Goal: Find contact information: Find contact information

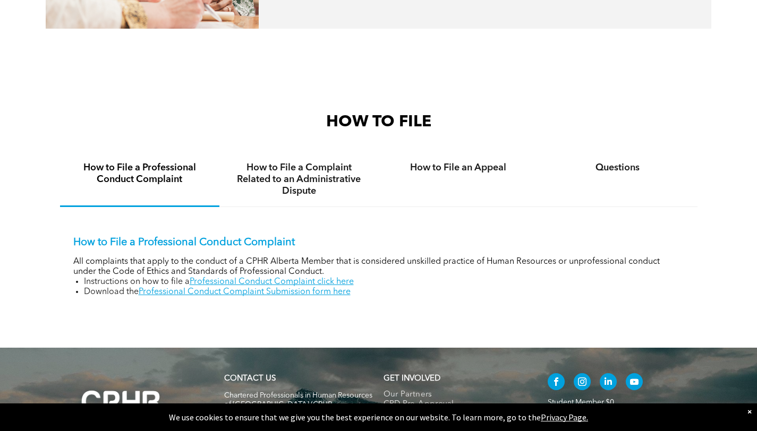
scroll to position [580, 0]
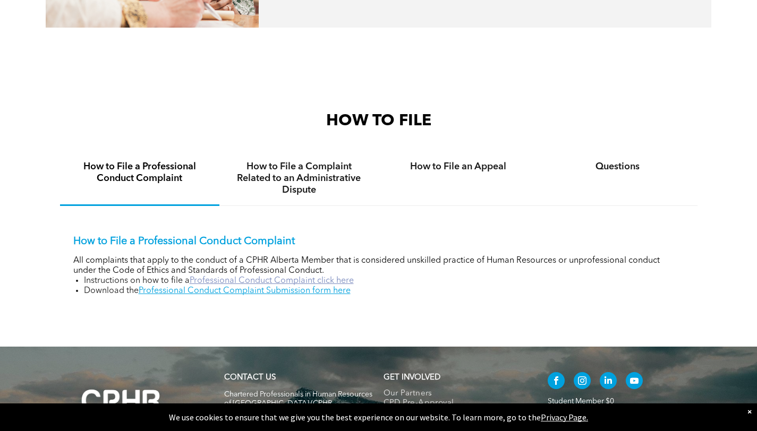
click at [264, 280] on link "Professional Conduct Complaint click here" at bounding box center [272, 281] width 164 height 8
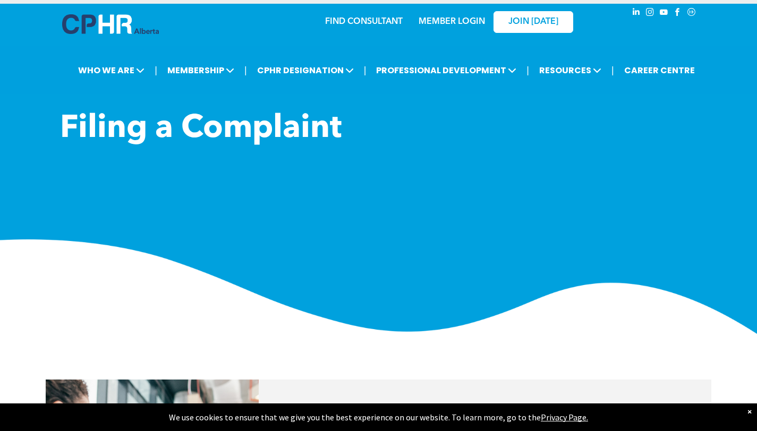
scroll to position [0, 0]
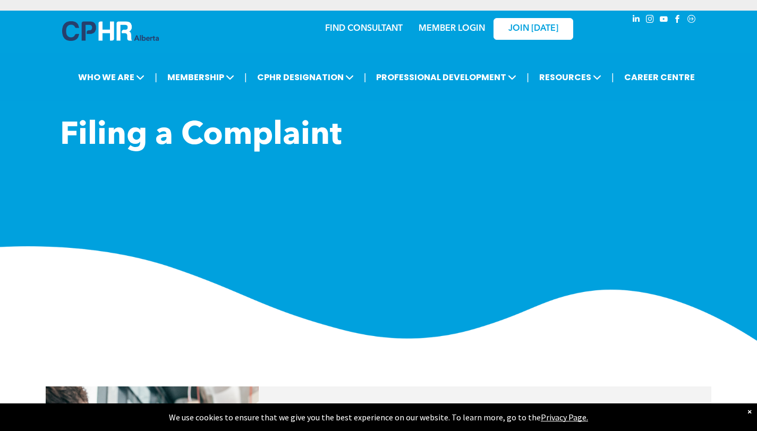
click at [345, 26] on link "FIND CONSULTANT" at bounding box center [364, 28] width 78 height 8
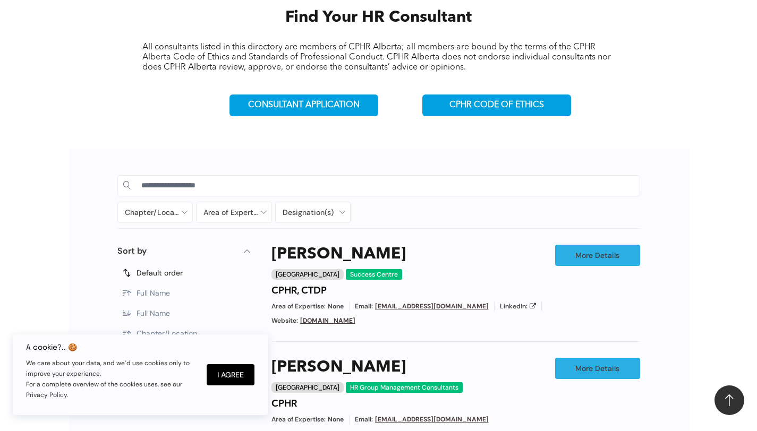
scroll to position [373, 0]
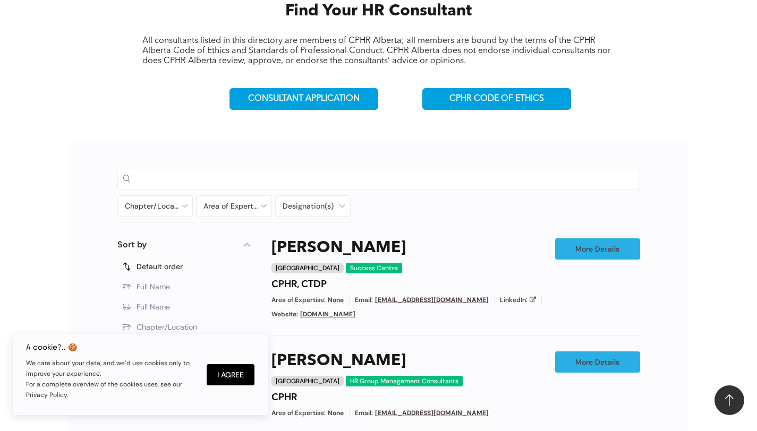
click at [220, 183] on input at bounding box center [387, 179] width 493 height 16
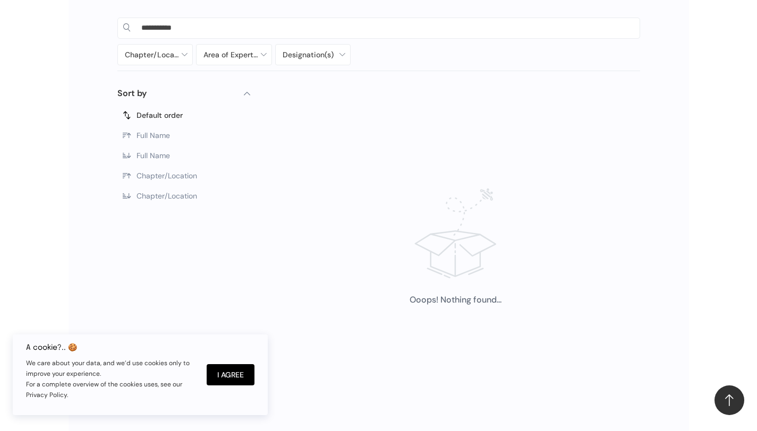
scroll to position [523, 0]
type input "*"
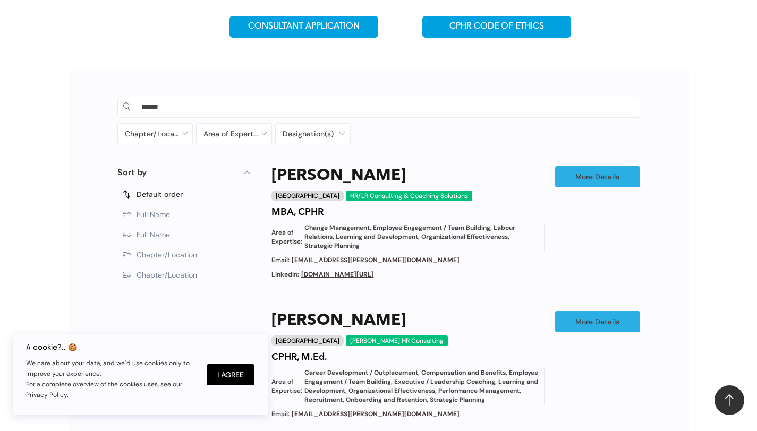
scroll to position [436, 0]
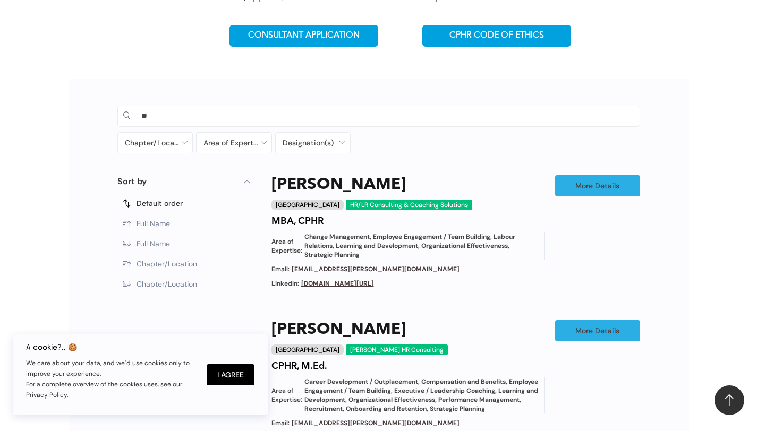
type input "*"
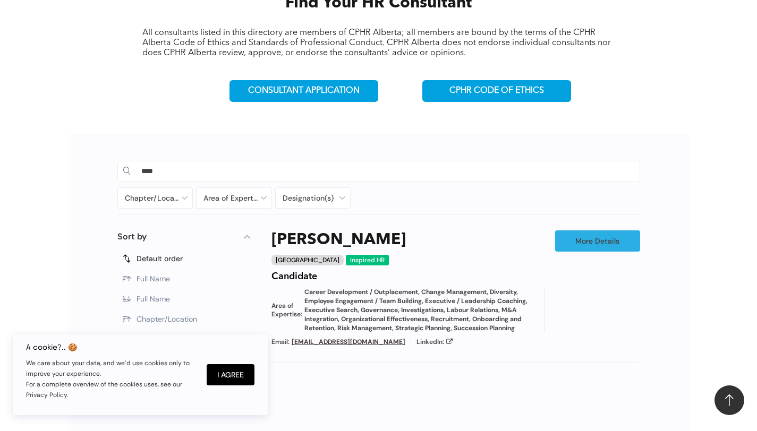
scroll to position [381, 0]
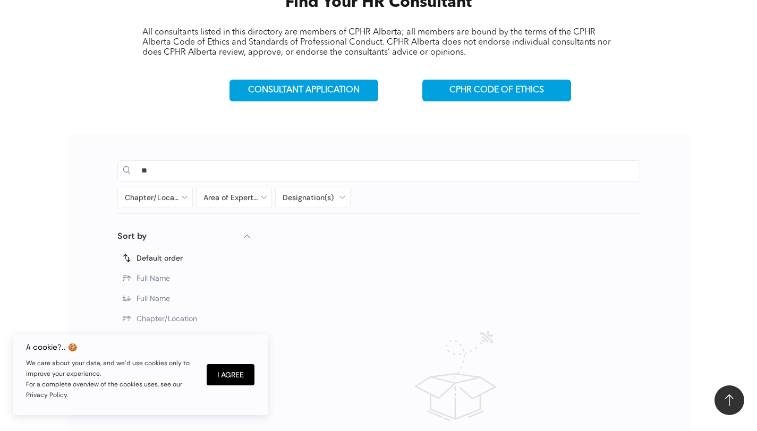
type input "*"
